Goal: Information Seeking & Learning: Check status

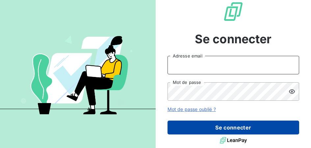
type input "d.magassa@socoda.com"
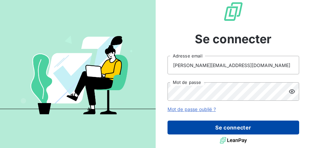
click at [217, 126] on button "Se connecter" at bounding box center [234, 127] width 132 height 14
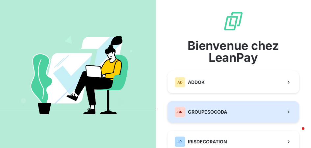
click at [202, 109] on span "GROUPESOCODA" at bounding box center [207, 111] width 39 height 7
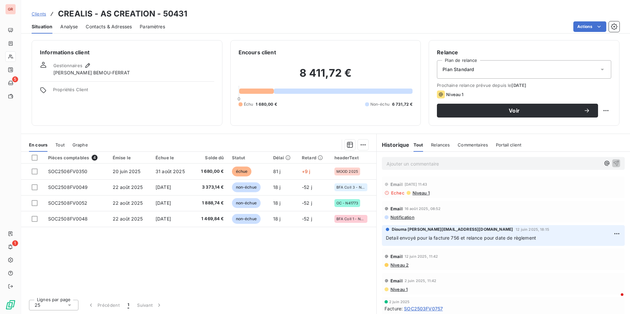
click at [311, 147] on span "Niveau 1" at bounding box center [421, 192] width 18 height 5
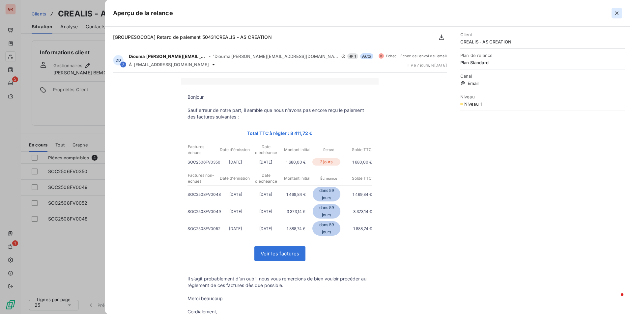
click at [311, 14] on button "button" at bounding box center [616, 13] width 11 height 11
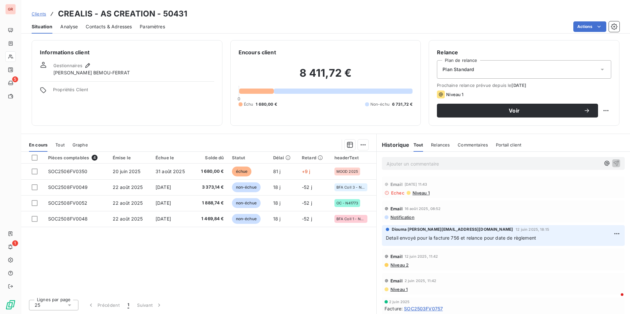
click at [311, 147] on icon at bounding box center [387, 193] width 4 height 4
click at [311, 147] on icon at bounding box center [386, 193] width 5 height 5
drag, startPoint x: 387, startPoint y: 192, endPoint x: 444, endPoint y: 177, distance: 58.2
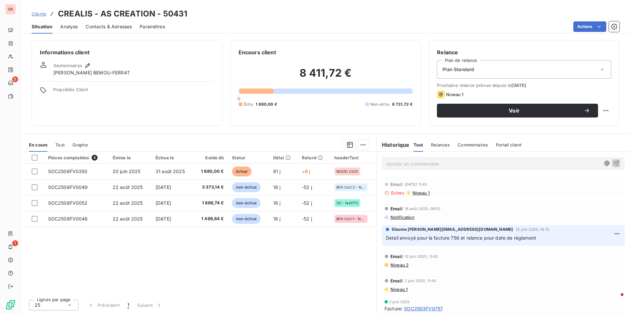
click at [311, 147] on div "Email 2 sept. 2025, 11:43 Echec Niveau 1" at bounding box center [503, 188] width 243 height 22
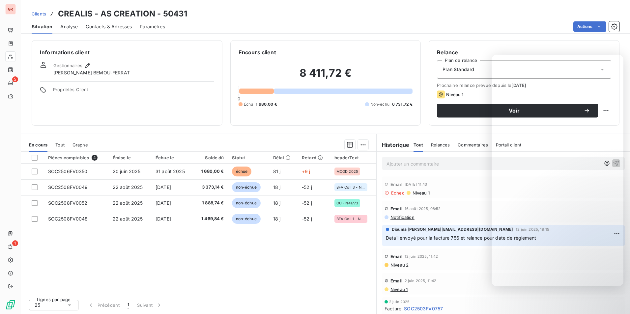
click at [229, 147] on div "Pièces comptables 4 Émise le Échue le Solde dû Statut Délai Retard headerText S…" at bounding box center [198, 223] width 355 height 143
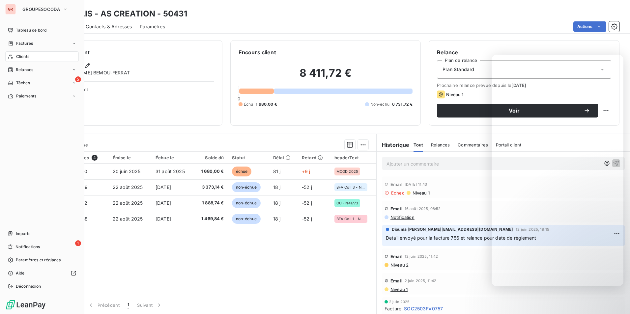
click at [14, 59] on div "Clients" at bounding box center [41, 56] width 73 height 11
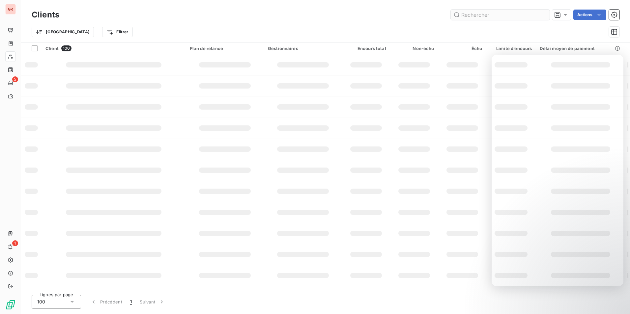
click at [311, 14] on input "text" at bounding box center [500, 15] width 99 height 11
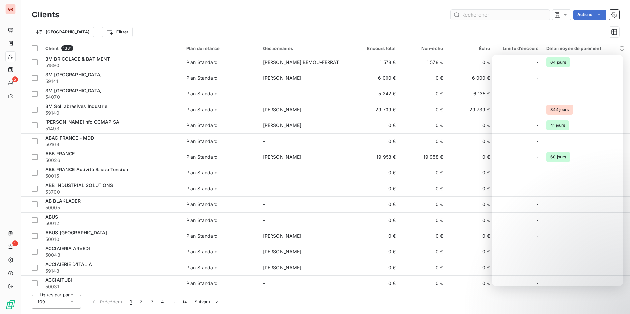
click at [311, 17] on input "text" at bounding box center [500, 15] width 99 height 11
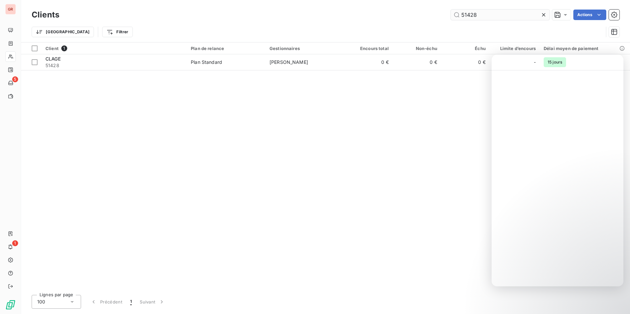
type input "51428"
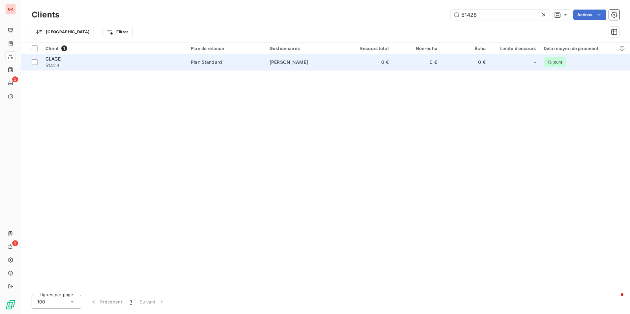
click at [141, 54] on td "CLAGE 51428" at bounding box center [114, 62] width 145 height 16
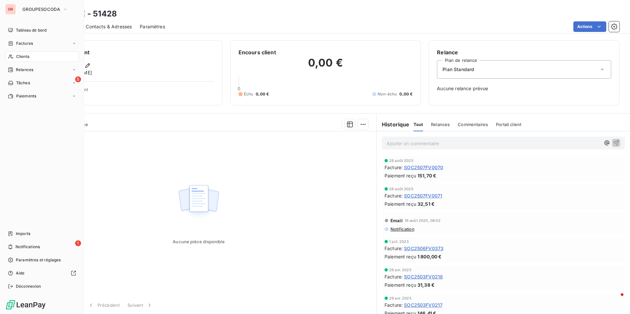
click at [19, 56] on span "Clients" at bounding box center [22, 57] width 13 height 6
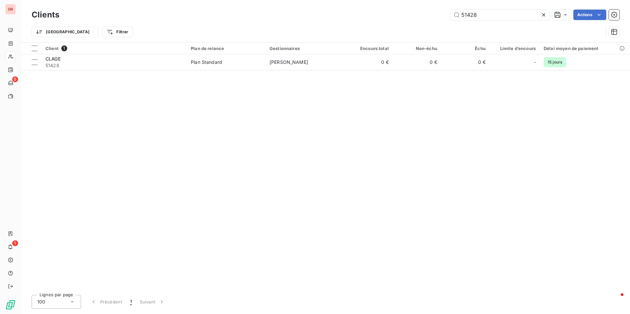
drag, startPoint x: 424, startPoint y: 13, endPoint x: 414, endPoint y: 13, distance: 9.9
click at [414, 13] on div "51428 Actions" at bounding box center [343, 15] width 552 height 11
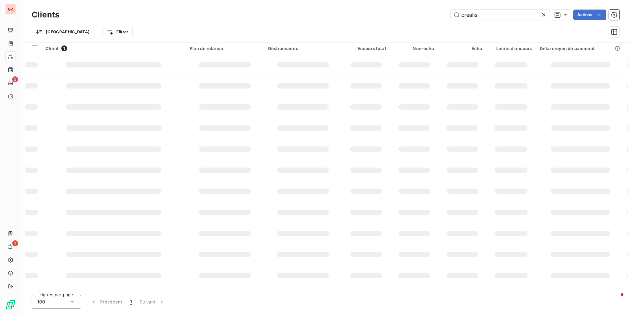
type input "crealis"
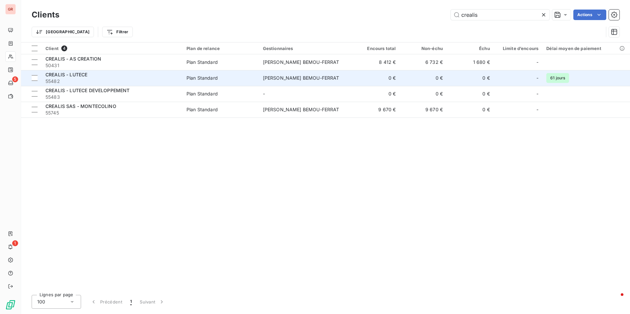
click at [111, 79] on span "55482" at bounding box center [111, 81] width 133 height 7
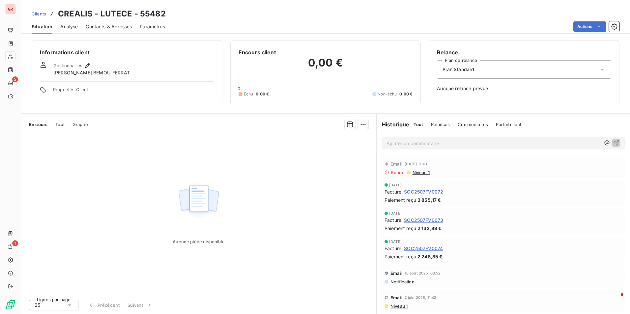
click at [68, 26] on span "Analyse" at bounding box center [68, 26] width 17 height 7
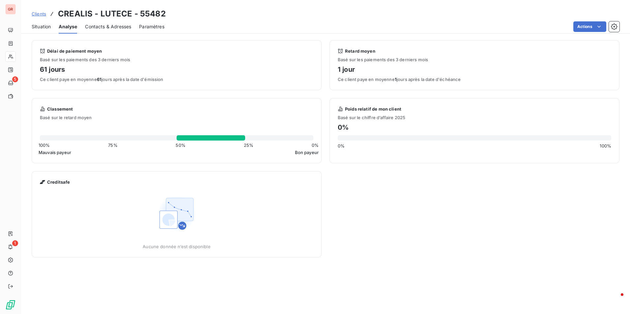
click at [113, 28] on span "Contacts & Adresses" at bounding box center [108, 26] width 46 height 7
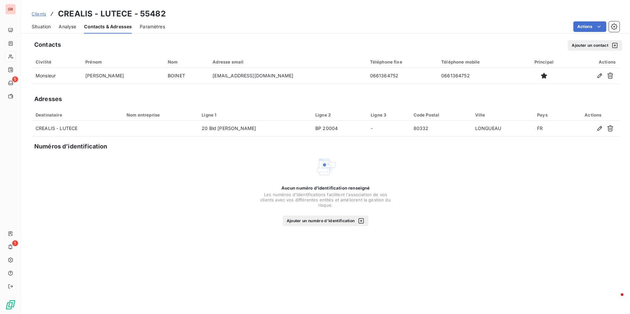
click at [151, 30] on div "Paramètres" at bounding box center [152, 27] width 25 height 14
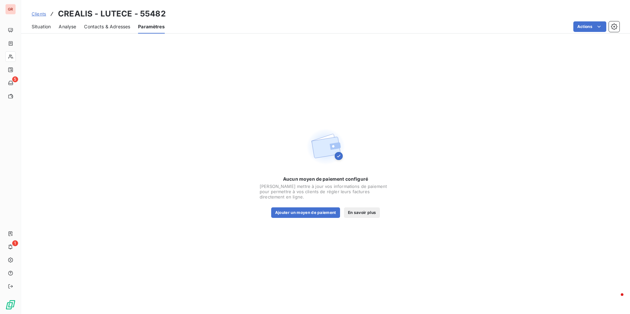
click at [43, 27] on span "Situation" at bounding box center [41, 26] width 19 height 7
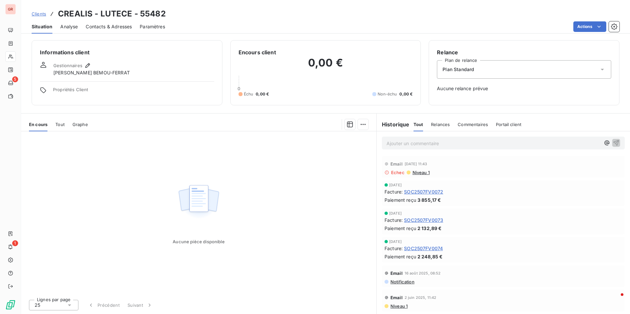
click at [424, 174] on span "Niveau 1" at bounding box center [421, 172] width 18 height 5
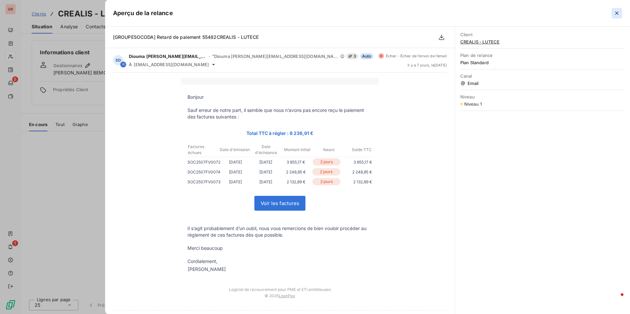
click at [616, 15] on icon "button" at bounding box center [616, 13] width 7 height 7
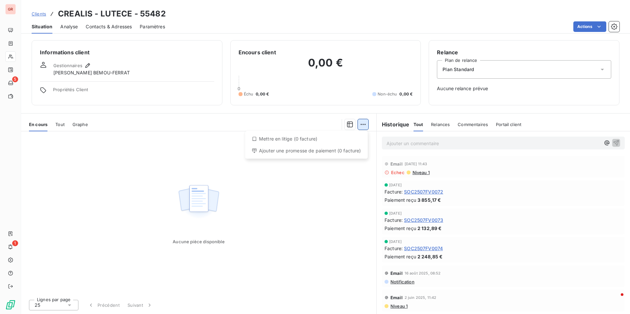
click at [364, 126] on html "GR 5 1 Clients CREALIS - LUTECE - 55482 Situation Analyse Contacts & Adresses P…" at bounding box center [315, 157] width 630 height 314
click at [546, 178] on html "GR 5 1 Clients CREALIS - LUTECE - 55482 Situation Analyse Contacts & Adresses P…" at bounding box center [315, 157] width 630 height 314
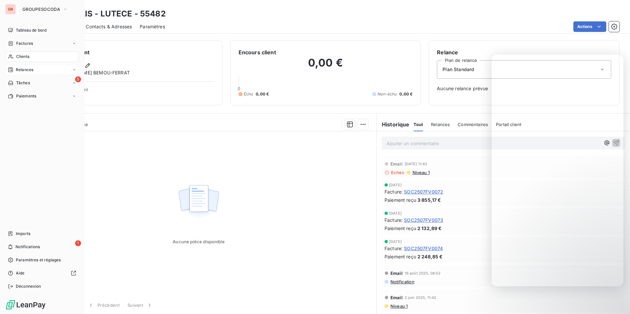
click at [26, 69] on span "Relances" at bounding box center [24, 70] width 17 height 6
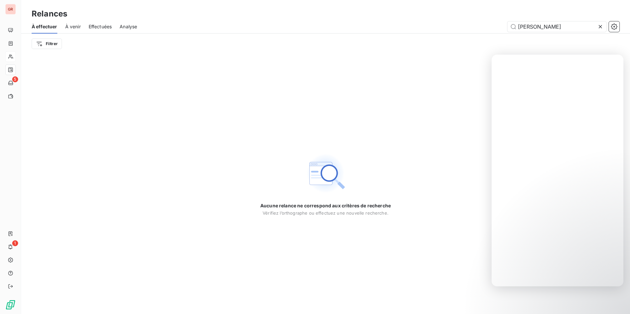
click at [103, 23] on span "Effectuées" at bounding box center [100, 26] width 23 height 7
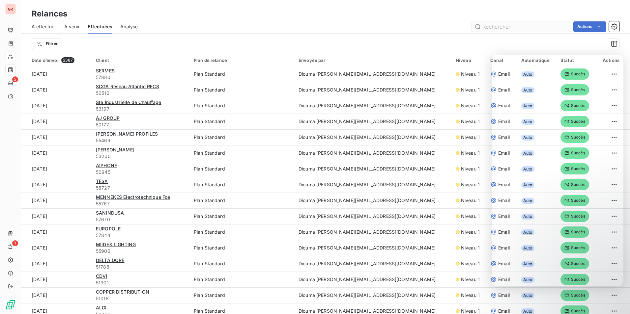
click at [494, 29] on input "text" at bounding box center [521, 26] width 99 height 11
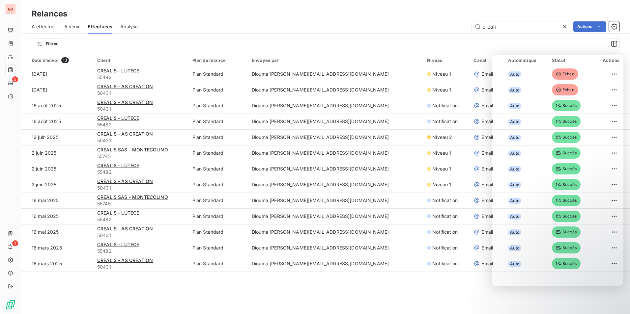
type input "creali"
click at [411, 288] on div "Date d’envoi 13 Client Plan de relance Envoyée par Niveau Canal Automatique Sta…" at bounding box center [325, 174] width 609 height 240
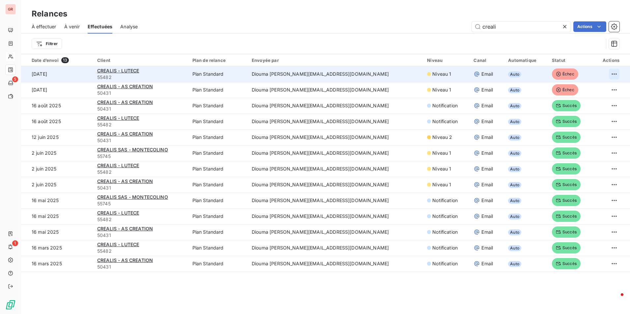
click at [611, 73] on html "GR 5 1 Relances À effectuer À venir Effectuées Analyse creali Actions Filtrer D…" at bounding box center [315, 157] width 630 height 314
click at [561, 90] on div "Renvoyer la relance" at bounding box center [568, 88] width 85 height 11
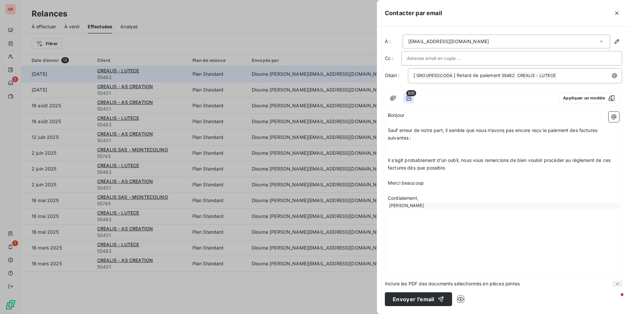
click at [410, 99] on icon "button" at bounding box center [409, 98] width 7 height 7
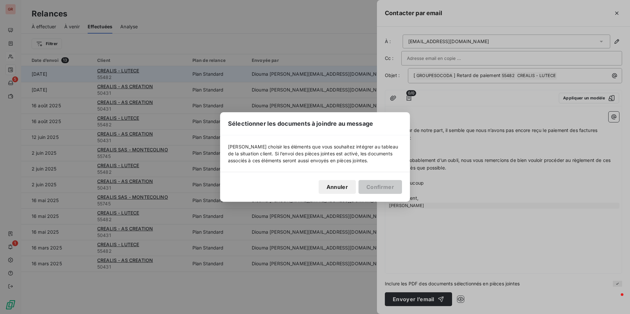
click at [337, 188] on button "Annuler" at bounding box center [337, 187] width 37 height 14
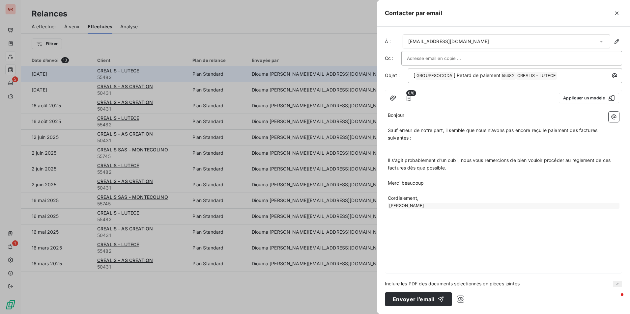
click at [311, 39] on div at bounding box center [315, 157] width 630 height 314
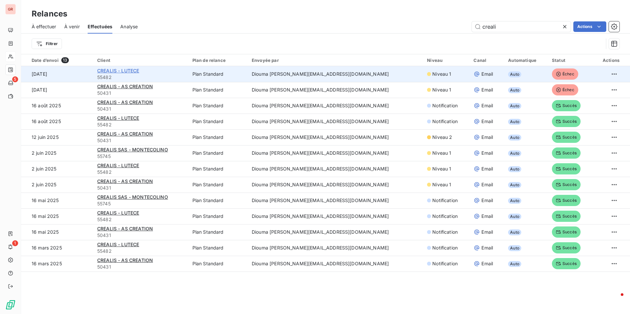
click at [124, 68] on span "CREALIS - LUTECE" at bounding box center [118, 71] width 42 height 6
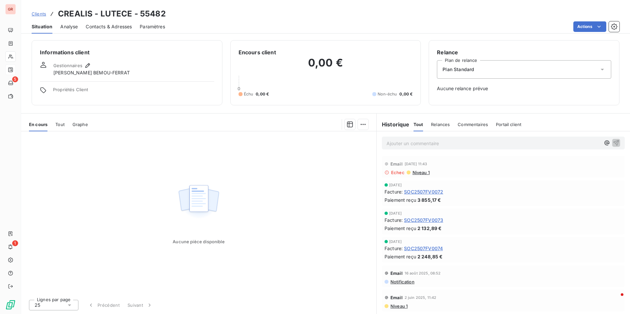
click at [278, 197] on div "Aucune pièce disponible" at bounding box center [198, 212] width 355 height 163
click at [148, 169] on div "Aucune pièce disponible" at bounding box center [198, 212] width 355 height 163
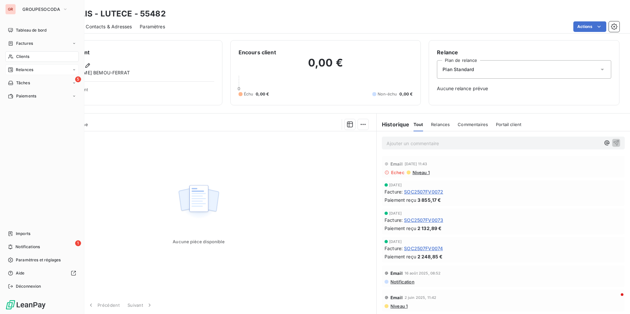
click at [19, 56] on span "Clients" at bounding box center [22, 57] width 13 height 6
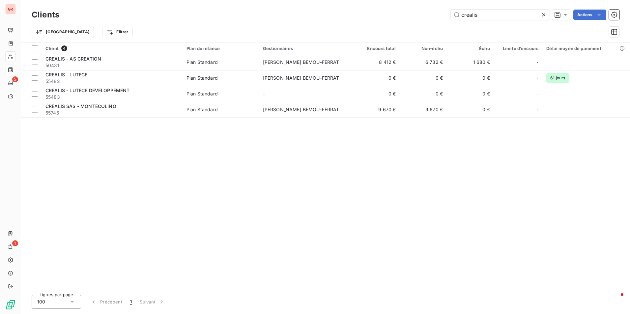
drag, startPoint x: 469, startPoint y: 16, endPoint x: 420, endPoint y: 21, distance: 49.7
click at [420, 21] on div "Clients crealis Actions" at bounding box center [326, 15] width 588 height 14
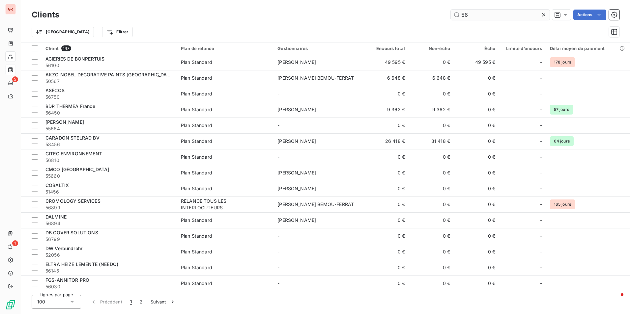
click at [481, 16] on input "56" at bounding box center [500, 15] width 99 height 11
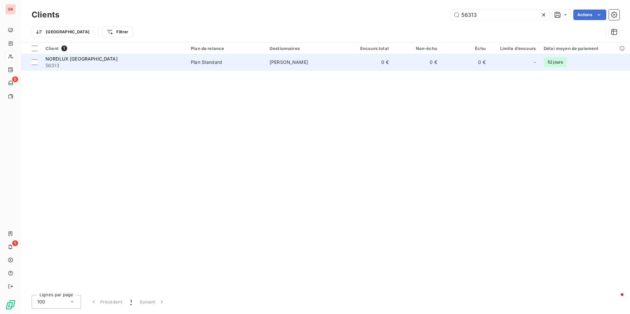
type input "56313"
click at [347, 64] on td "0 €" at bounding box center [368, 62] width 48 height 16
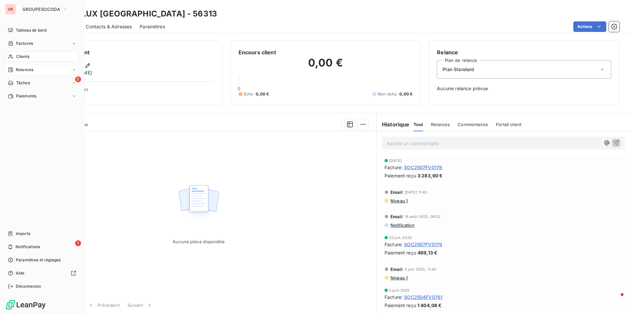
drag, startPoint x: 18, startPoint y: 55, endPoint x: 43, endPoint y: 54, distance: 25.4
click at [18, 55] on span "Clients" at bounding box center [22, 57] width 13 height 6
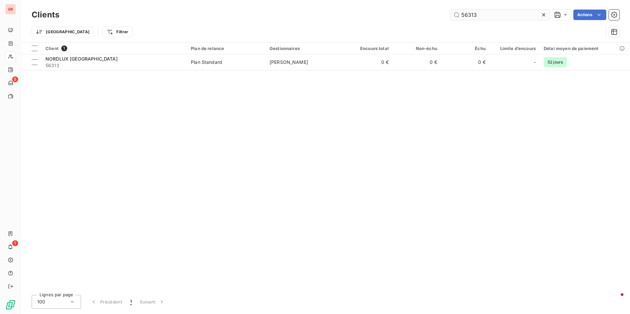
click at [493, 14] on input "56313" at bounding box center [500, 15] width 99 height 11
drag, startPoint x: 487, startPoint y: 18, endPoint x: 440, endPoint y: 18, distance: 46.5
click at [441, 18] on div "56313 Actions" at bounding box center [343, 15] width 552 height 11
click at [480, 13] on input "58360" at bounding box center [500, 15] width 99 height 11
drag, startPoint x: 466, startPoint y: 16, endPoint x: 397, endPoint y: 17, distance: 69.2
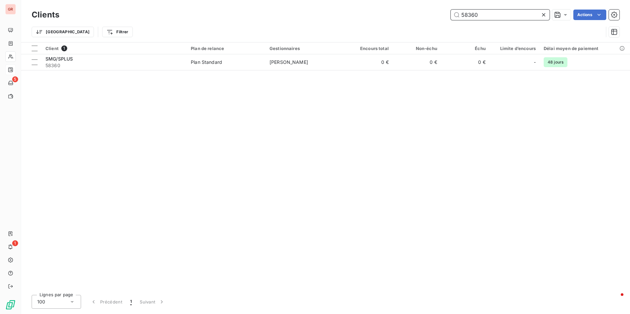
click at [397, 17] on div "58360 Actions" at bounding box center [343, 15] width 552 height 11
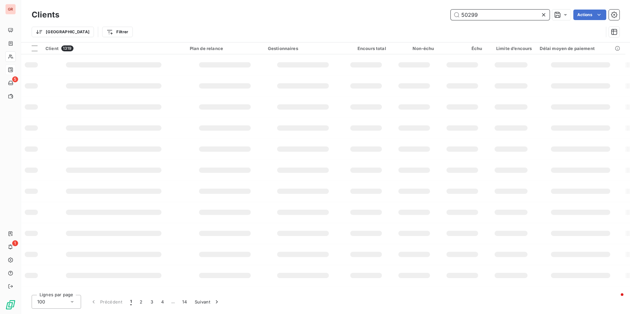
type input "50299"
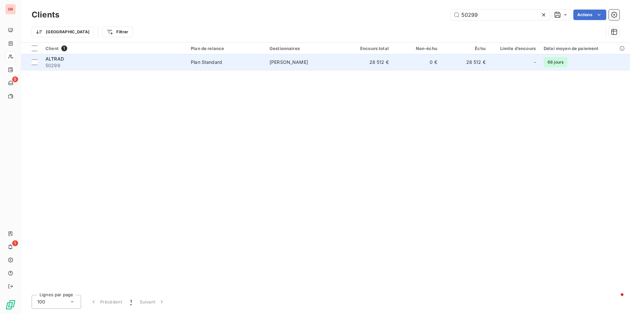
click at [369, 60] on td "28 512 €" at bounding box center [368, 62] width 48 height 16
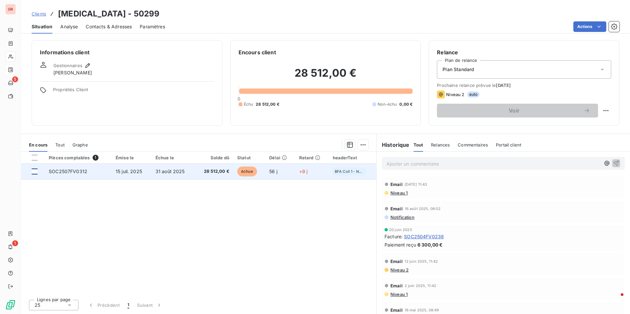
click at [33, 171] on div at bounding box center [35, 172] width 6 height 6
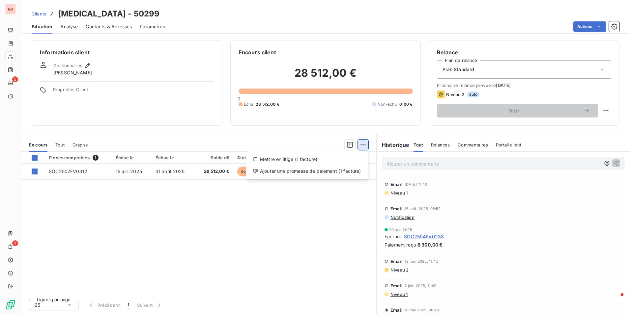
click at [365, 142] on html "GR 5 1 Clients [MEDICAL_DATA] - 50299 Situation Analyse Contacts & Adresses Par…" at bounding box center [315, 157] width 630 height 314
click at [308, 175] on div "Ajouter une promesse de paiement (1 facture)" at bounding box center [307, 171] width 116 height 11
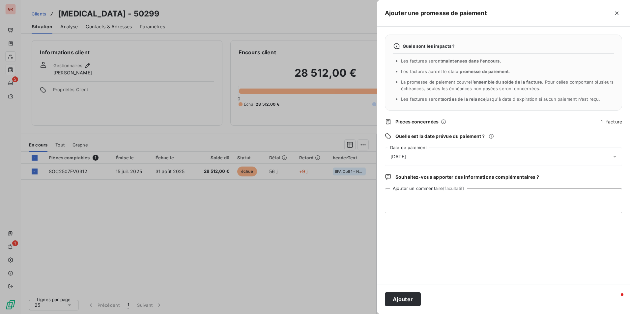
click at [406, 159] on span "[DATE]" at bounding box center [397, 157] width 15 height 7
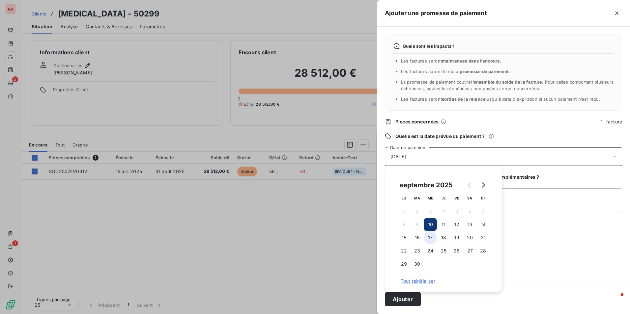
click at [429, 239] on button "17" at bounding box center [430, 237] width 13 height 13
click at [563, 187] on div "Quels sont les impacts ? Les factures seront maintenues dans l’encours . Les fa…" at bounding box center [503, 156] width 253 height 258
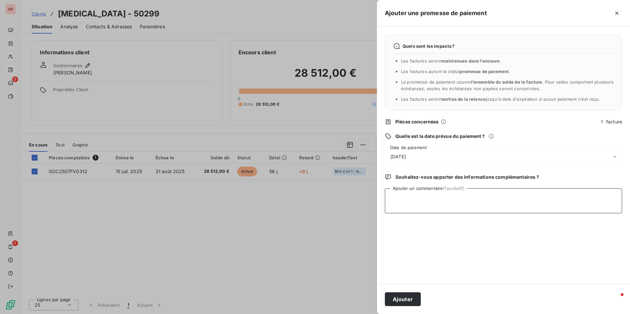
click at [475, 204] on textarea "Ajouter un commentaire (facultatif)" at bounding box center [503, 200] width 237 height 25
paste textarea "le virement est programmé au 15/09."
type textarea "réponse frs : le virement est programmé au 15/09."
click at [404, 298] on button "Ajouter" at bounding box center [403, 300] width 36 height 14
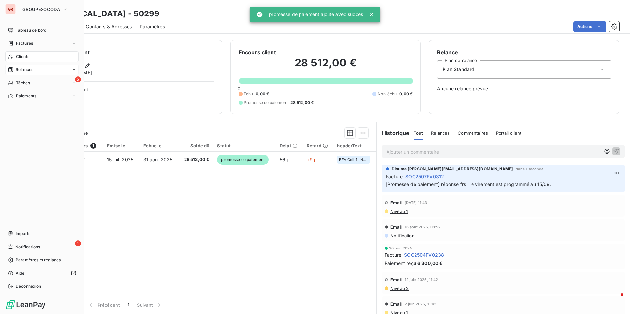
drag, startPoint x: 16, startPoint y: 58, endPoint x: 66, endPoint y: 55, distance: 50.1
click at [16, 58] on span "Clients" at bounding box center [22, 57] width 13 height 6
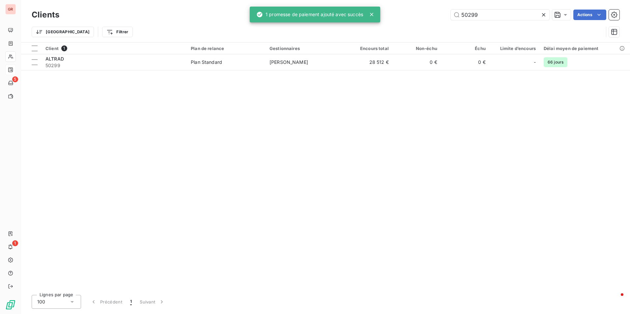
drag, startPoint x: 478, startPoint y: 15, endPoint x: 410, endPoint y: 22, distance: 67.6
click at [410, 22] on div "Clients 50299 Actions Trier Filtrer" at bounding box center [326, 25] width 588 height 34
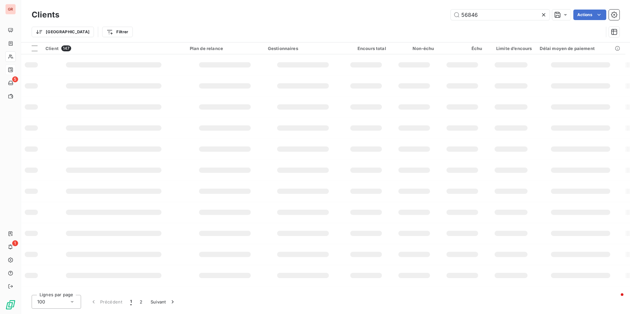
type input "56846"
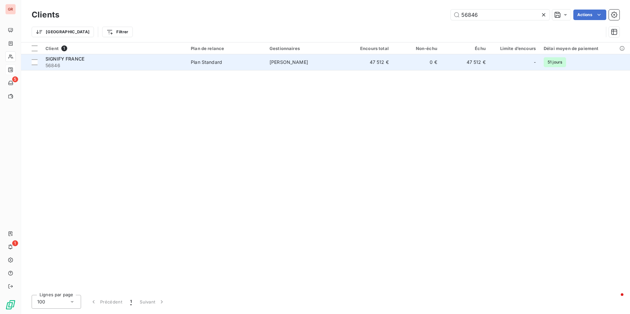
click at [322, 65] on td "[PERSON_NAME]" at bounding box center [305, 62] width 79 height 16
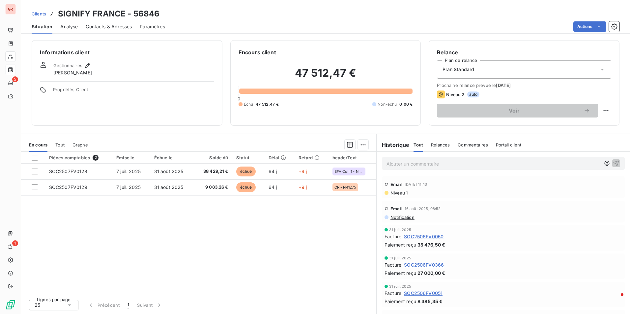
click at [412, 159] on div "Ajouter un commentaire ﻿" at bounding box center [493, 163] width 214 height 9
click at [405, 166] on p "Ajouter un commentaire ﻿" at bounding box center [493, 164] width 214 height 8
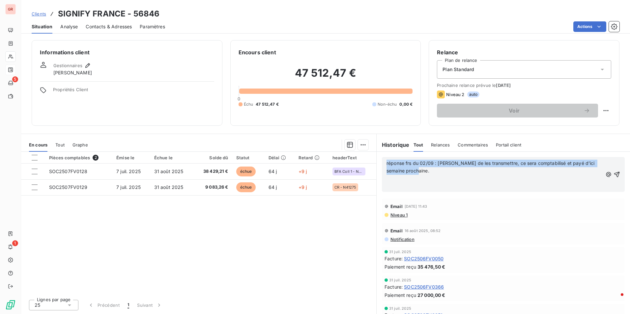
drag, startPoint x: 412, startPoint y: 170, endPoint x: 376, endPoint y: 160, distance: 37.0
click at [376, 160] on section "Historique Tout Relances Commentaires Portail client Tout Relances Commentaires…" at bounding box center [503, 224] width 254 height 180
click at [419, 173] on p "réponse frs du 02/09 : [PERSON_NAME] de les transmettre, ce sera comptabilisé e…" at bounding box center [494, 167] width 216 height 15
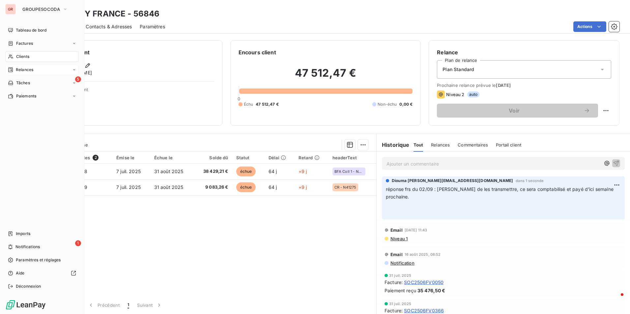
click at [28, 57] on span "Clients" at bounding box center [22, 57] width 13 height 6
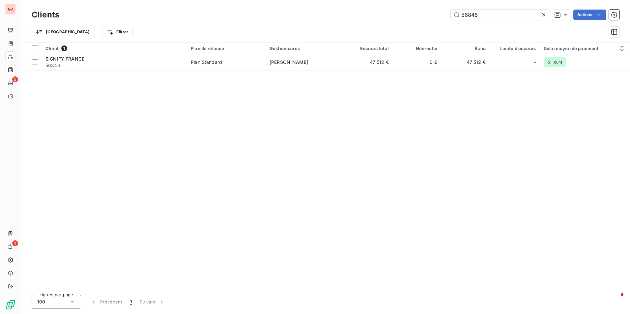
drag, startPoint x: 487, startPoint y: 18, endPoint x: 389, endPoint y: 28, distance: 98.7
click at [389, 28] on div "Clients 56846 Actions Trier Filtrer" at bounding box center [326, 25] width 588 height 34
click at [508, 16] on input "53705" at bounding box center [500, 15] width 99 height 11
drag, startPoint x: 437, startPoint y: 15, endPoint x: 313, endPoint y: 32, distance: 125.7
click at [313, 32] on div "Clients 53705 Actions Trier Filtrer" at bounding box center [326, 25] width 588 height 34
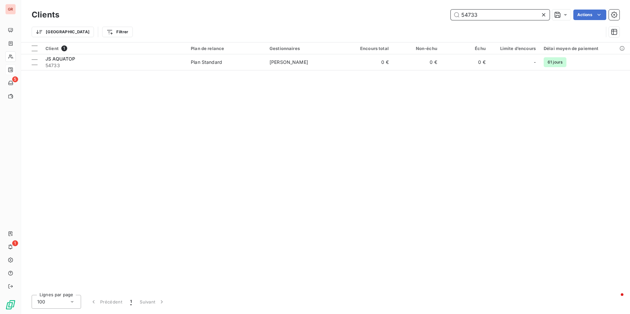
click at [482, 15] on input "54733" at bounding box center [500, 15] width 99 height 11
drag, startPoint x: 232, startPoint y: 20, endPoint x: 205, endPoint y: 23, distance: 26.5
click at [205, 22] on div "Clients 54733 Actions Trier Filtrer" at bounding box center [326, 25] width 588 height 34
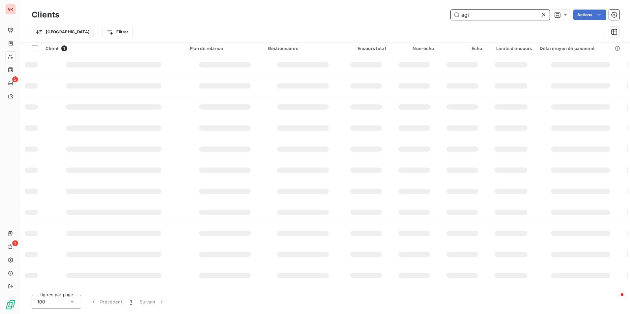
type input "agi"
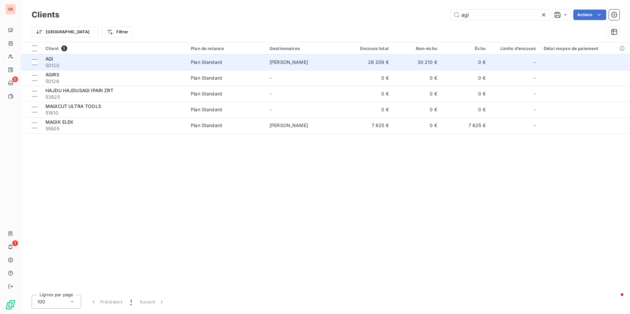
click at [98, 60] on div "AGI" at bounding box center [113, 59] width 137 height 7
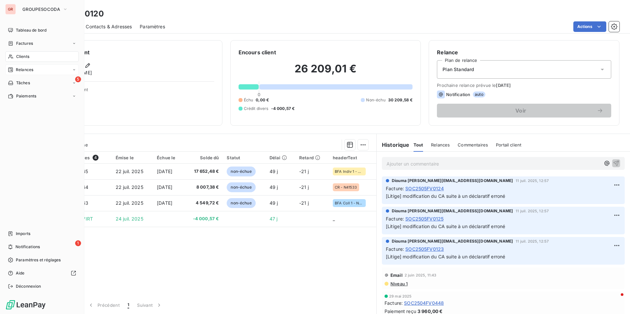
click at [16, 58] on div "Clients" at bounding box center [41, 56] width 73 height 11
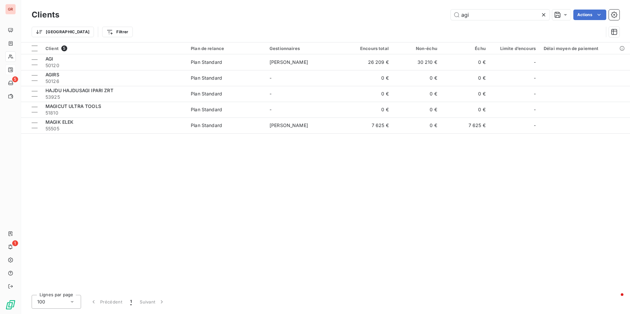
drag, startPoint x: 462, startPoint y: 17, endPoint x: 429, endPoint y: 16, distance: 32.9
click at [429, 16] on div "agi Actions" at bounding box center [343, 15] width 552 height 11
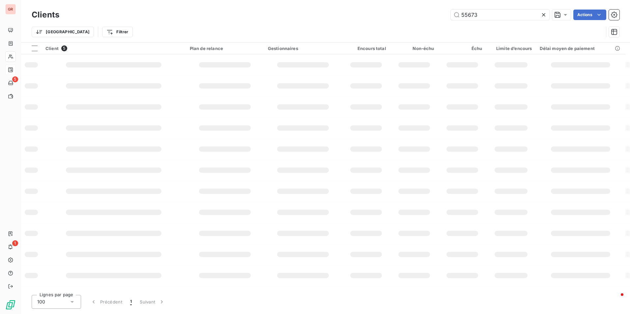
type input "55673"
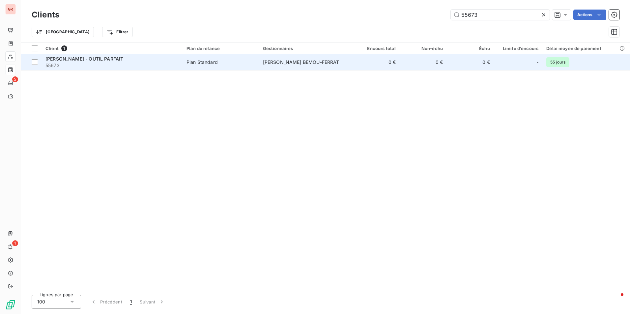
click at [259, 67] on td "Plan Standard" at bounding box center [221, 62] width 76 height 16
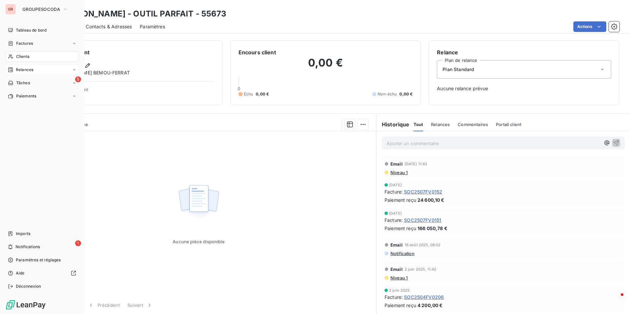
click at [14, 59] on div "Clients" at bounding box center [41, 56] width 73 height 11
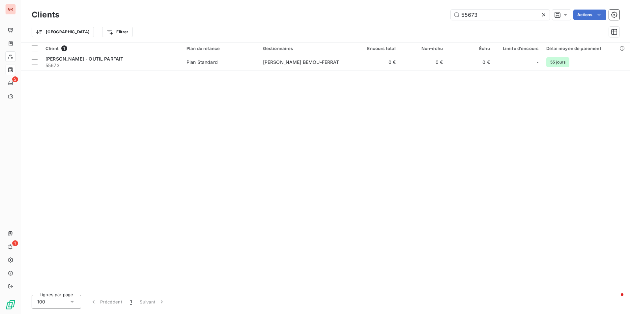
drag, startPoint x: 414, startPoint y: 17, endPoint x: 394, endPoint y: 19, distance: 20.1
click at [394, 19] on div "55673 Actions" at bounding box center [343, 15] width 552 height 11
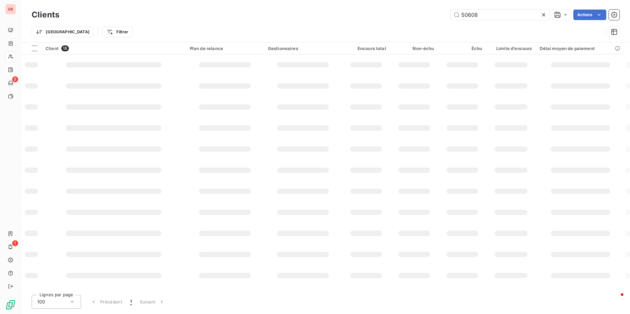
type input "50608"
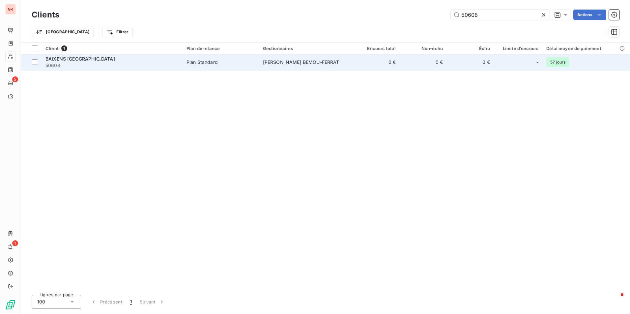
click at [353, 63] on td "0 €" at bounding box center [376, 62] width 47 height 16
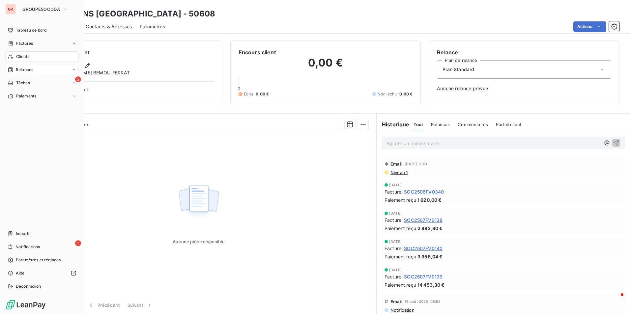
click at [27, 59] on span "Clients" at bounding box center [22, 57] width 13 height 6
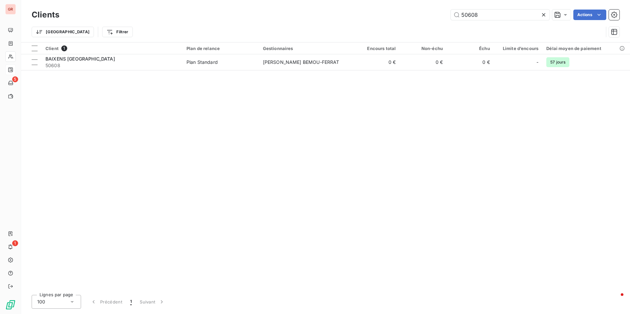
drag, startPoint x: 486, startPoint y: 14, endPoint x: 357, endPoint y: 23, distance: 128.8
click at [357, 23] on div "Clients 50608 Actions Trier Filtrer" at bounding box center [326, 25] width 588 height 34
click at [469, 14] on input "51030" at bounding box center [500, 15] width 99 height 11
click at [420, 16] on div "51030 Actions" at bounding box center [343, 15] width 552 height 11
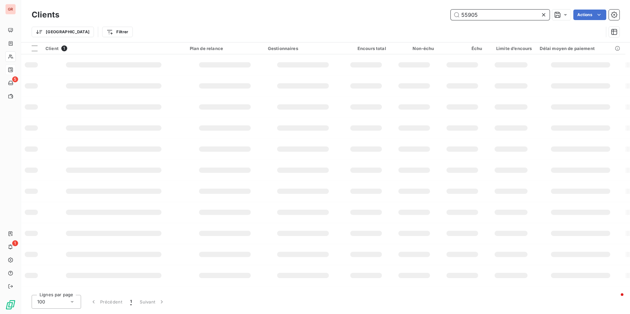
type input "55905"
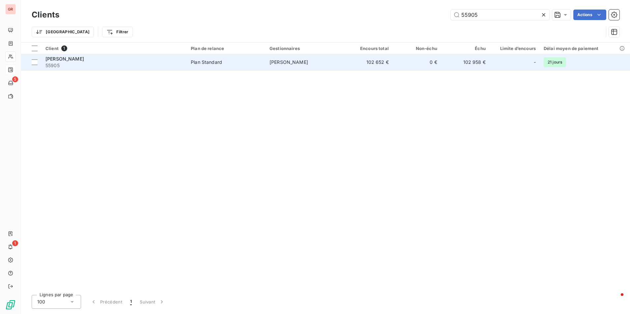
click at [384, 63] on td "102 652 €" at bounding box center [368, 62] width 48 height 16
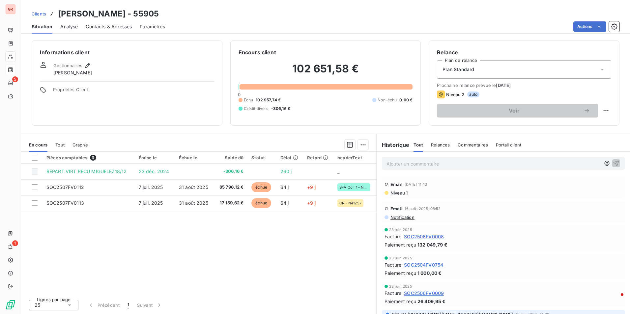
click at [432, 163] on p "Ajouter un commentaire ﻿" at bounding box center [493, 164] width 214 height 8
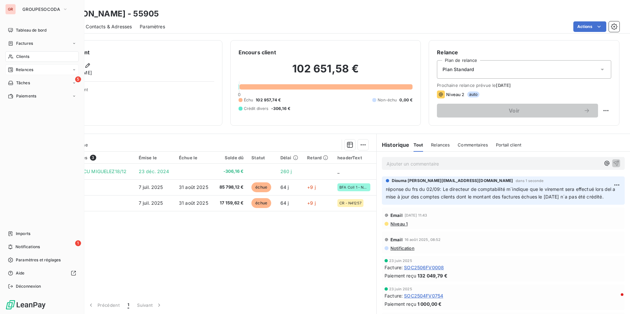
click at [20, 57] on span "Clients" at bounding box center [22, 57] width 13 height 6
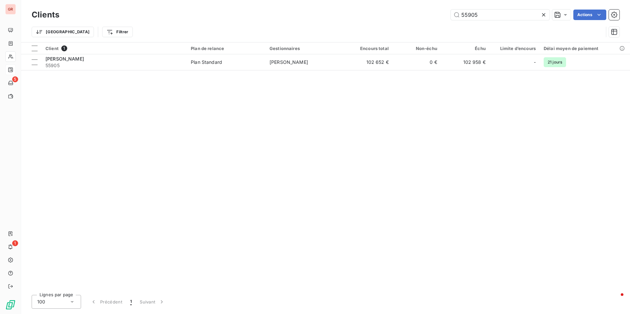
drag, startPoint x: 428, startPoint y: 16, endPoint x: 418, endPoint y: 16, distance: 9.6
click at [418, 16] on div "55905 Actions" at bounding box center [343, 15] width 552 height 11
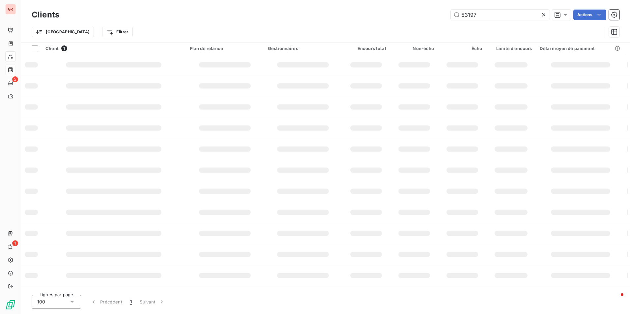
type input "53197"
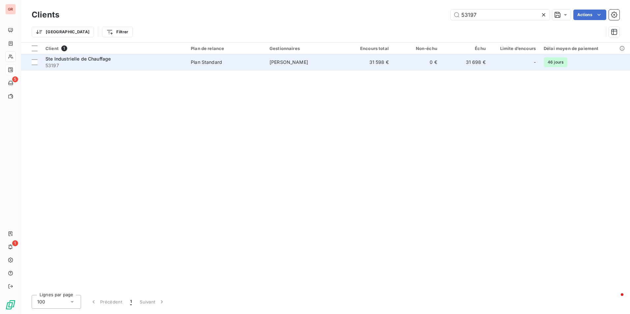
click at [365, 61] on td "31 598 €" at bounding box center [368, 62] width 48 height 16
